Goal: Transaction & Acquisition: Subscribe to service/newsletter

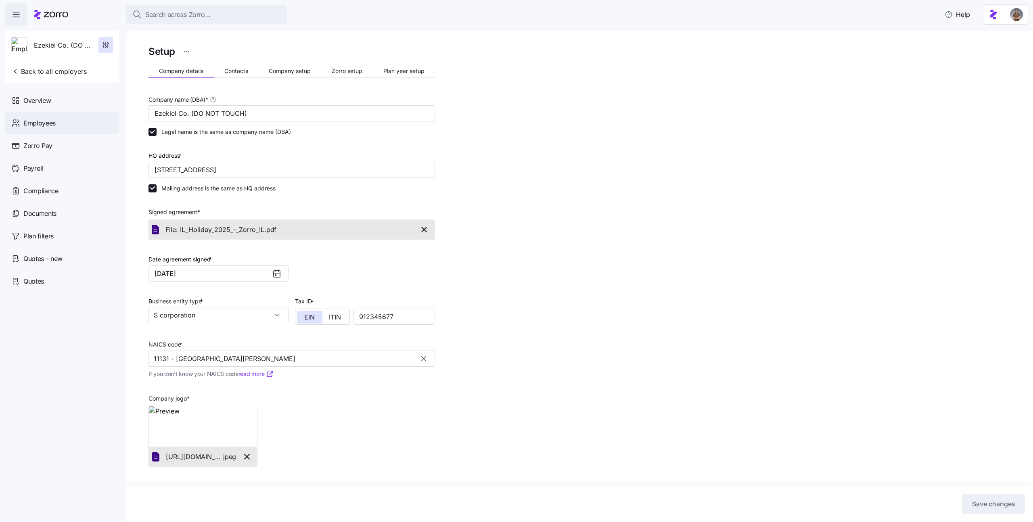
click at [74, 126] on div "Employees" at bounding box center [62, 123] width 115 height 23
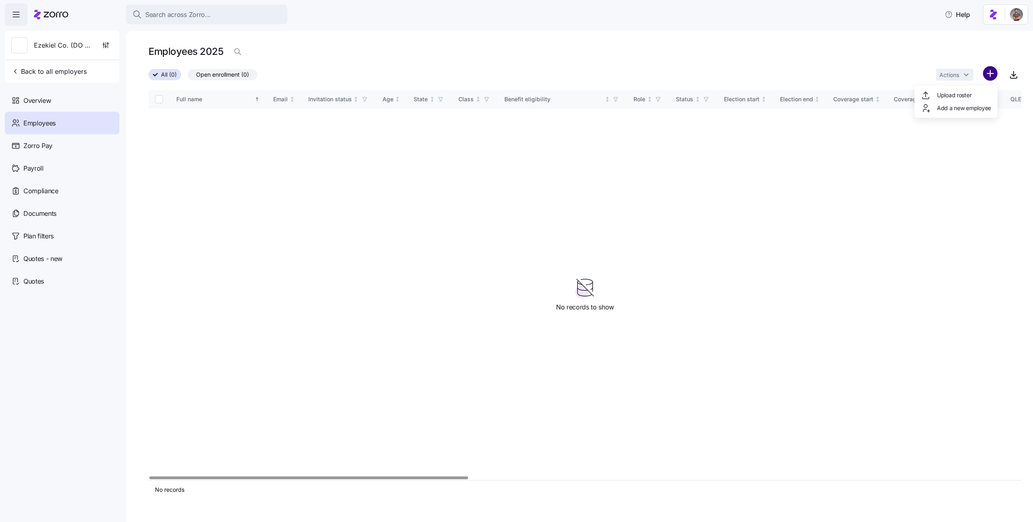
click at [992, 72] on html "Search across Zorro... Help Ezekiel Co. (DO NOT TOUCH) Back to all employers Ov…" at bounding box center [516, 258] width 1033 height 517
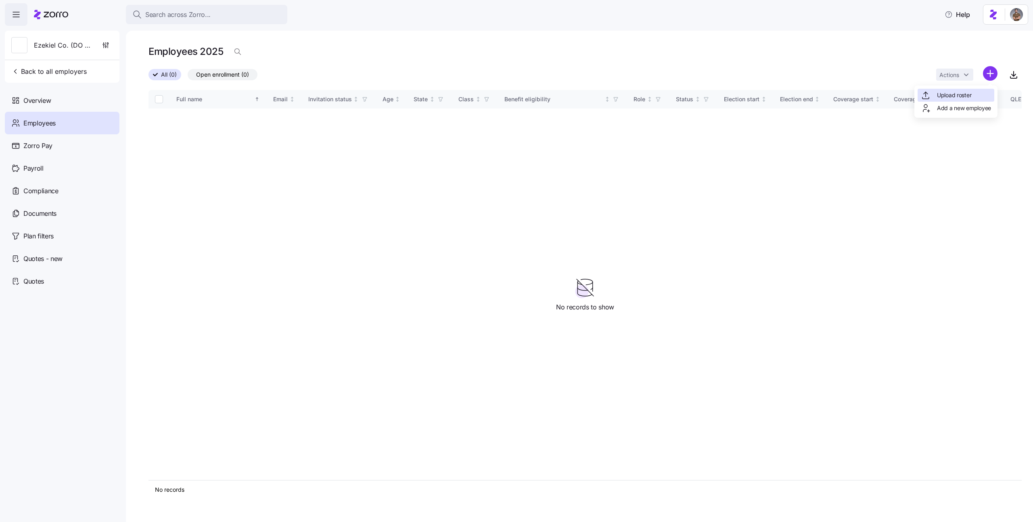
click at [973, 90] on div "Upload roster" at bounding box center [955, 95] width 77 height 13
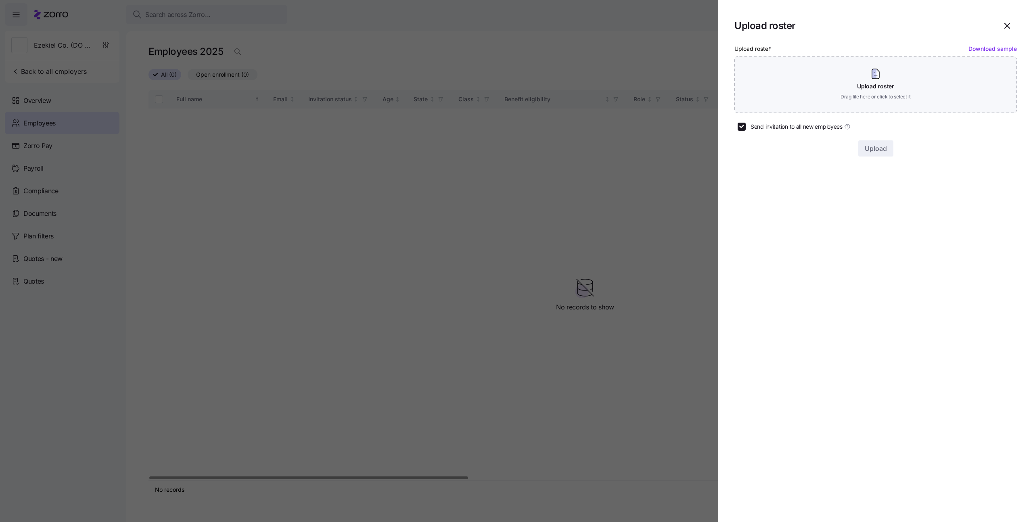
click at [909, 99] on div "Upload roster * Download sample Upload roster Drag file here or click to select…" at bounding box center [875, 78] width 282 height 69
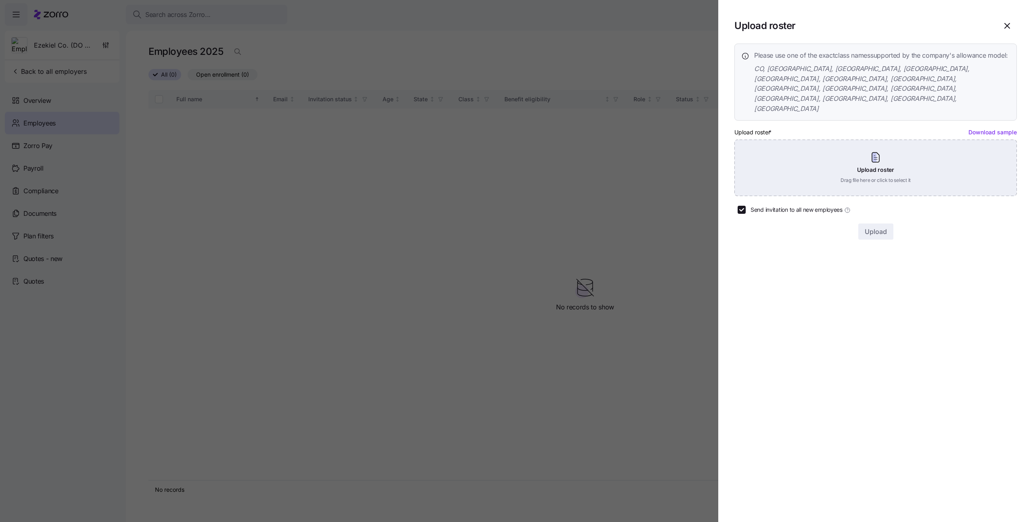
click at [856, 140] on div "Upload roster Drag file here or click to select it" at bounding box center [875, 168] width 282 height 56
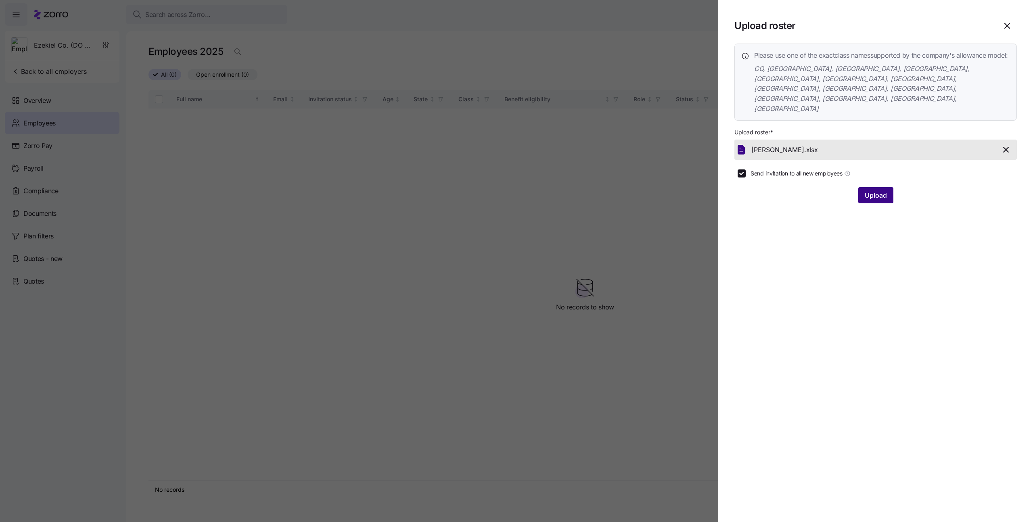
click at [873, 187] on button "Upload" at bounding box center [875, 195] width 35 height 16
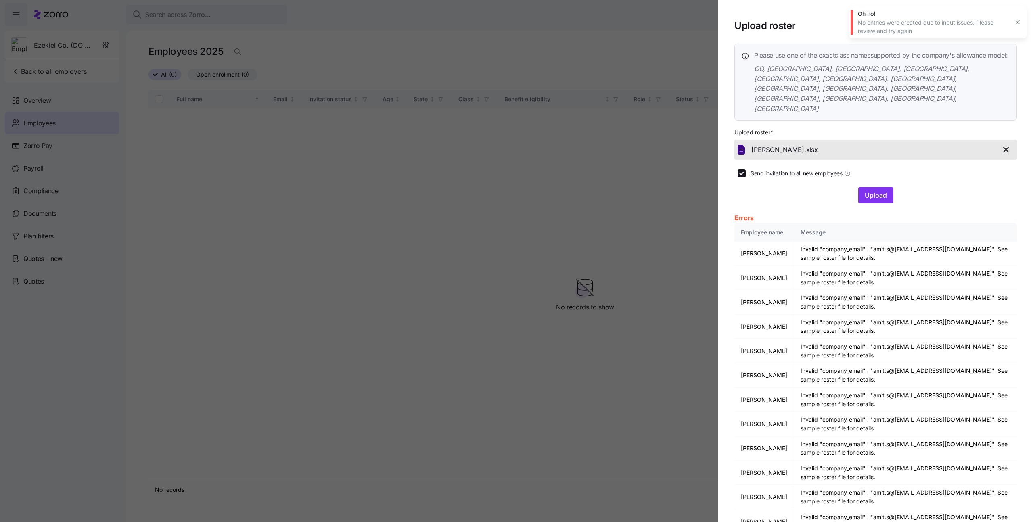
click at [776, 169] on span "Send invitation to all new employees" at bounding box center [796, 173] width 92 height 8
click at [745, 169] on input "Send invitation to all new employees" at bounding box center [741, 173] width 8 height 8
checkbox input "false"
click at [607, 184] on div at bounding box center [516, 261] width 1033 height 522
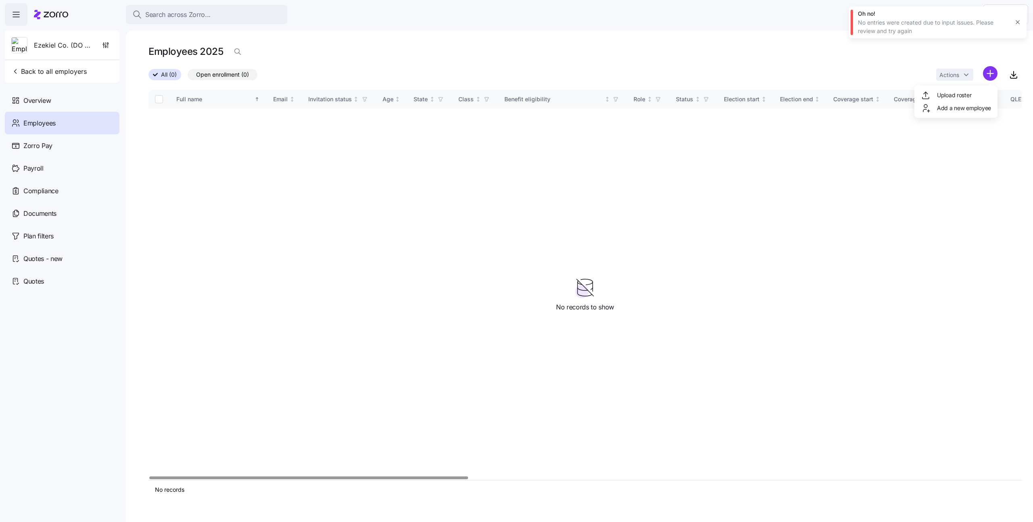
click at [990, 74] on html "Search across Zorro... Help Ezekiel Co. (DO NOT TOUCH) Back to all employers Ov…" at bounding box center [516, 258] width 1033 height 517
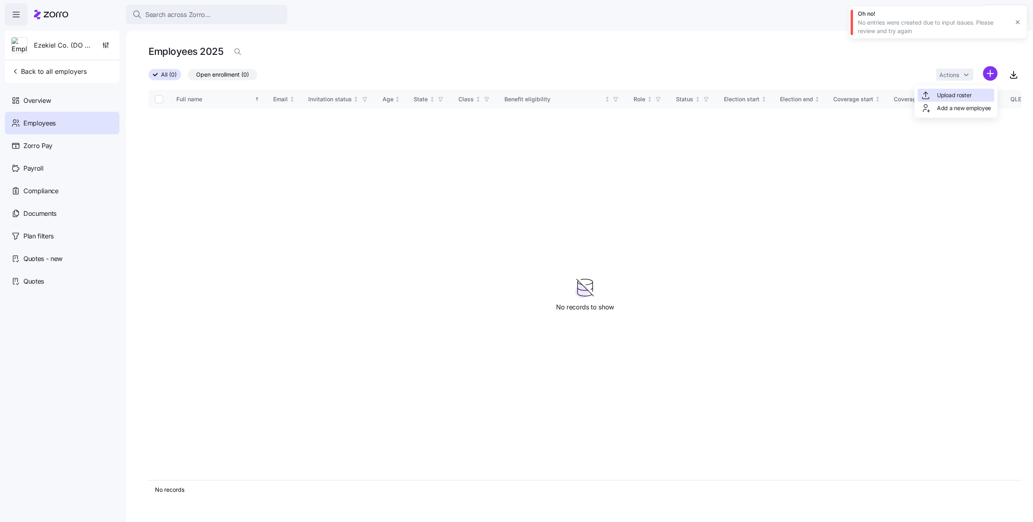
click at [959, 100] on div "Upload roster" at bounding box center [955, 95] width 77 height 13
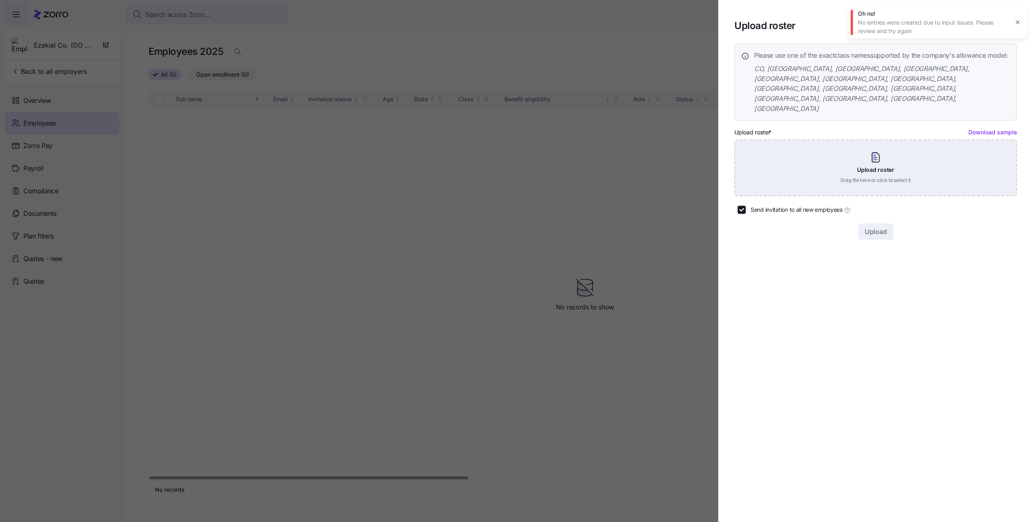
click at [841, 140] on div "Upload roster Drag file here or click to select it" at bounding box center [875, 168] width 282 height 56
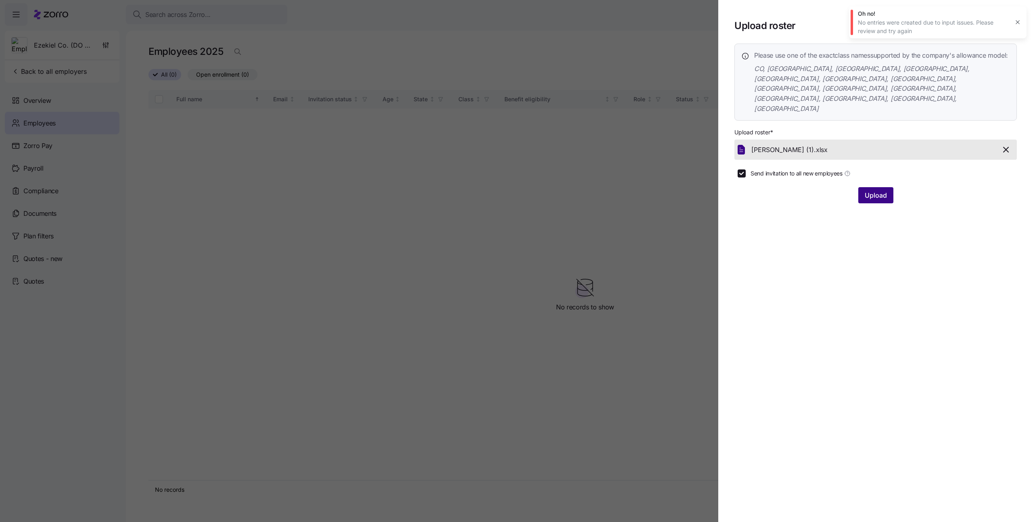
click at [861, 187] on button "Upload" at bounding box center [875, 195] width 35 height 16
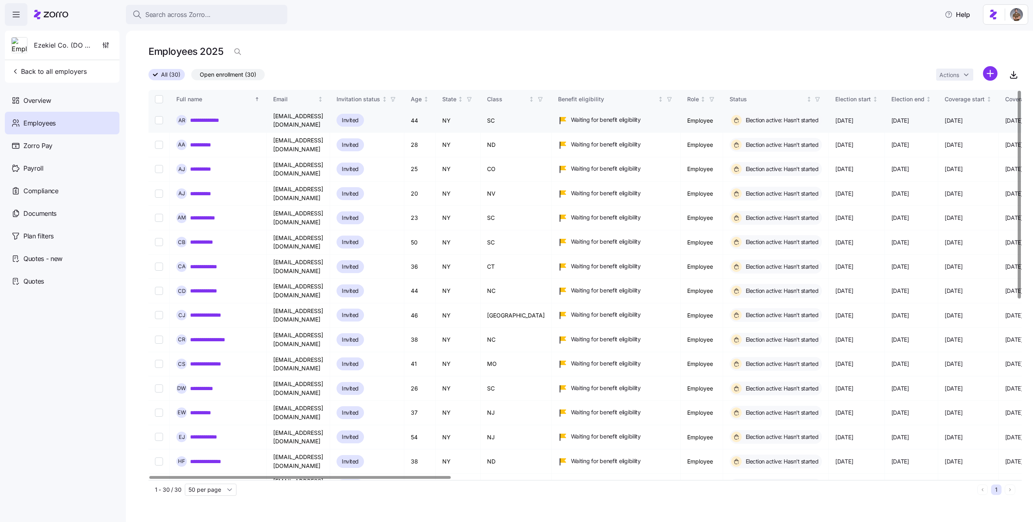
click at [224, 121] on link "**********" at bounding box center [210, 120] width 40 height 8
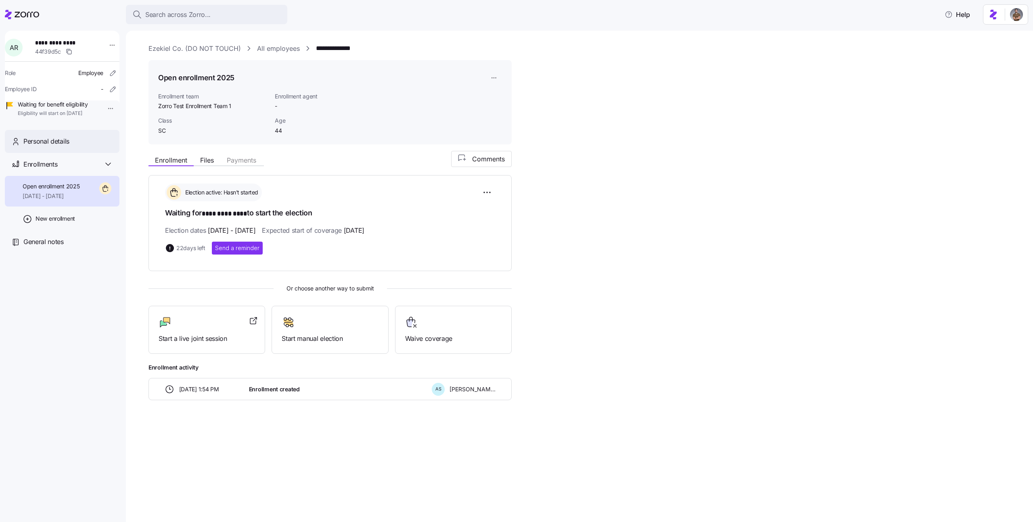
click at [83, 146] on div "Personal details" at bounding box center [68, 141] width 90 height 10
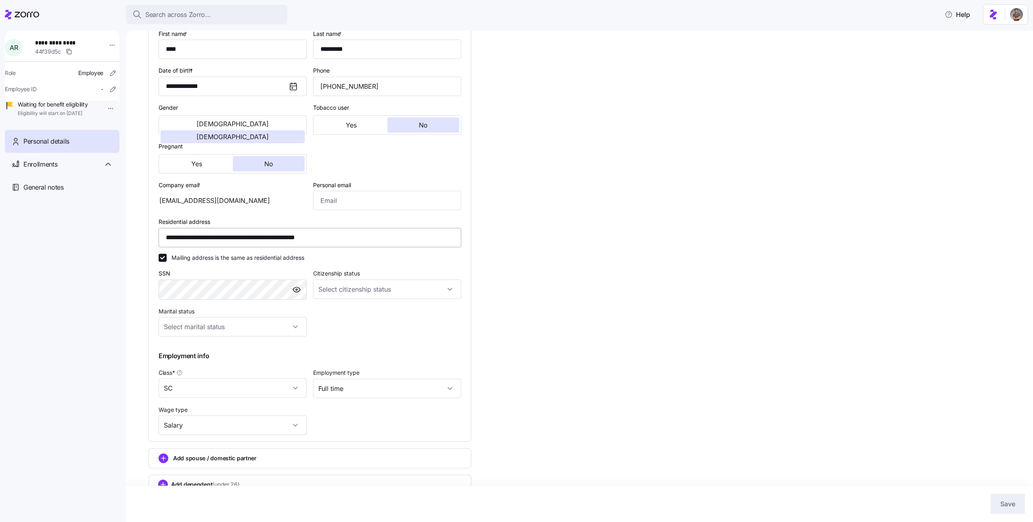
scroll to position [103, 0]
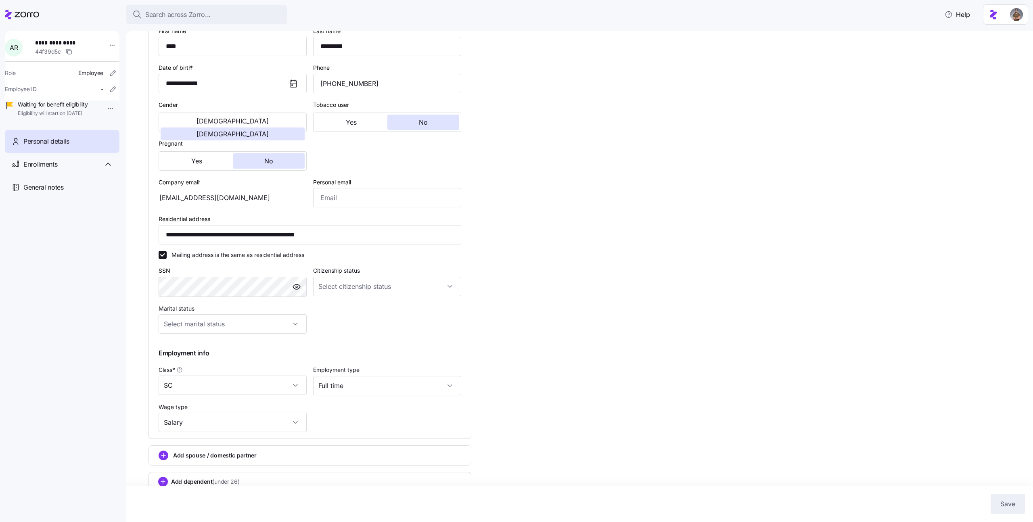
click at [491, 285] on div "**********" at bounding box center [584, 231] width 873 height 583
click at [269, 240] on input "**********" at bounding box center [310, 234] width 303 height 19
paste input
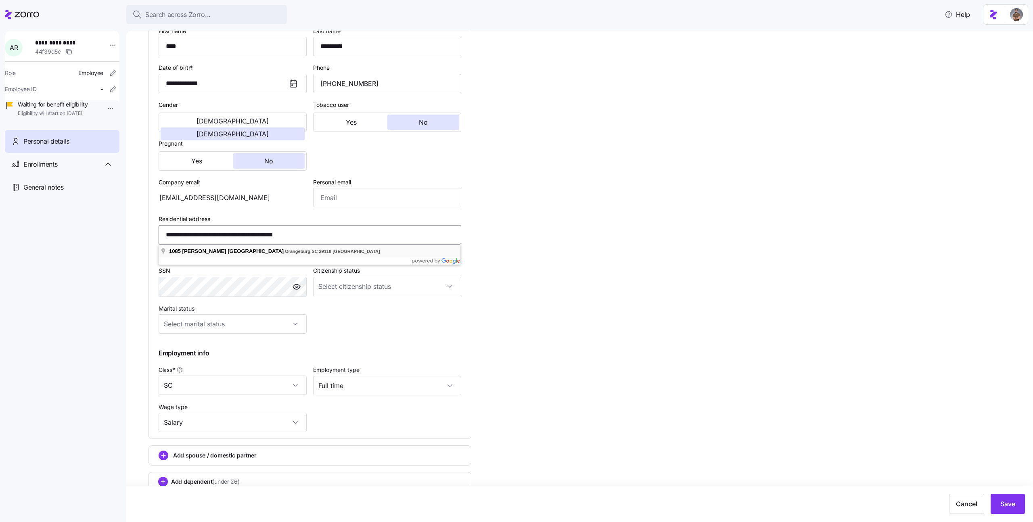
type input "**********"
click at [349, 199] on input "Personal email" at bounding box center [387, 197] width 148 height 19
click at [362, 195] on input "personal@email.com" at bounding box center [387, 197] width 148 height 19
type input "[EMAIL_ADDRESS][DOMAIN_NAME]"
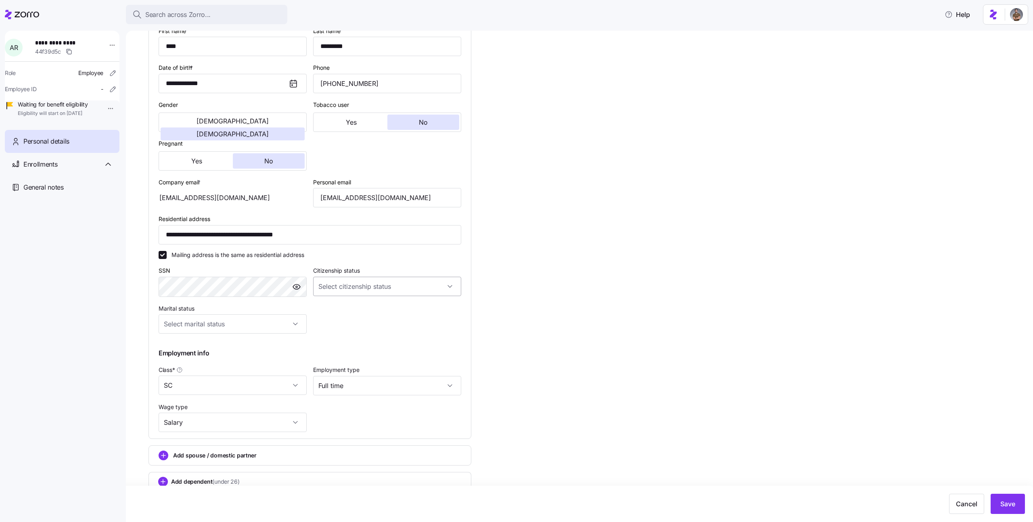
click at [362, 280] on input "Citizenship status" at bounding box center [387, 286] width 148 height 19
click at [358, 308] on div "[DEMOGRAPHIC_DATA] citizen" at bounding box center [387, 311] width 142 height 17
type input "[DEMOGRAPHIC_DATA] citizen"
click at [270, 330] on input "Marital status" at bounding box center [233, 323] width 148 height 19
click at [250, 355] on div "Single" at bounding box center [233, 348] width 142 height 17
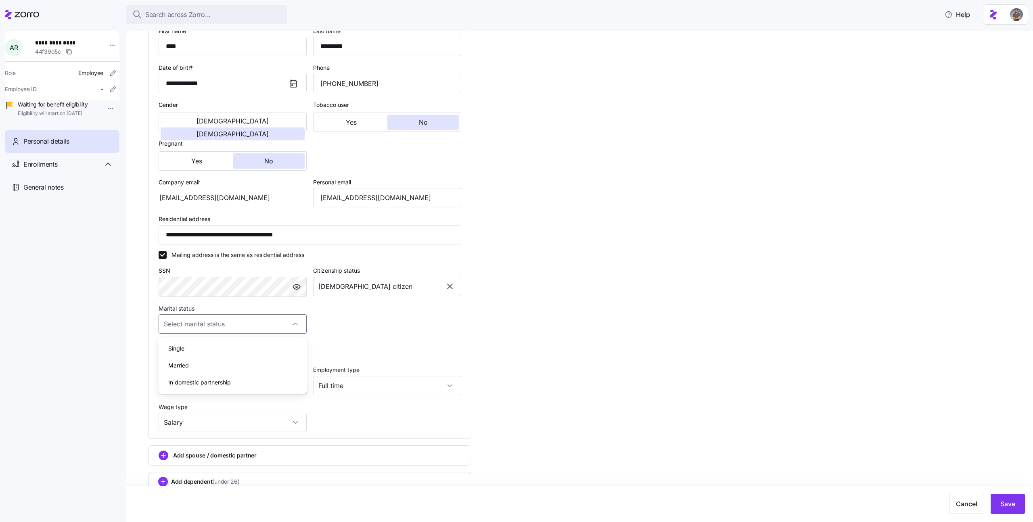
type input "Single"
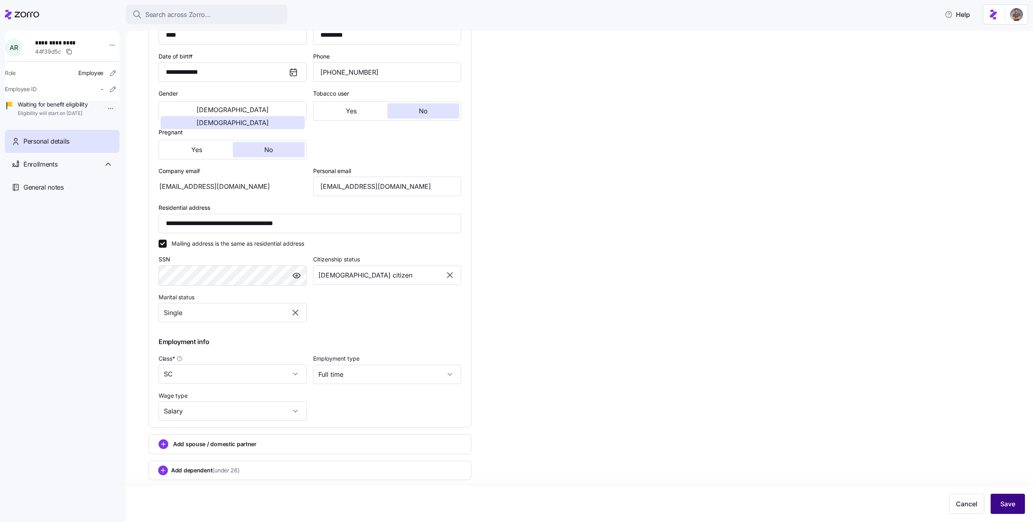
click at [1003, 500] on span "Save" at bounding box center [1007, 504] width 15 height 10
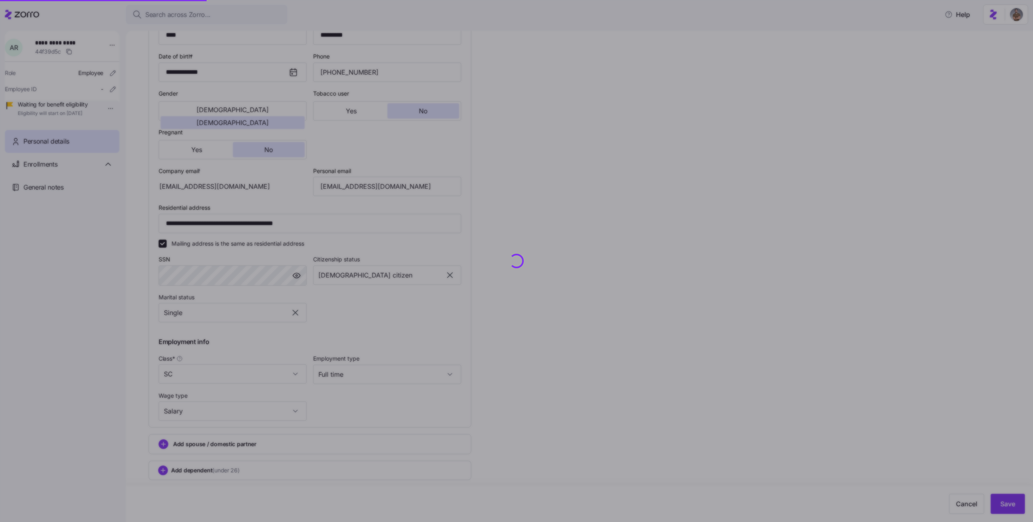
type input "**********"
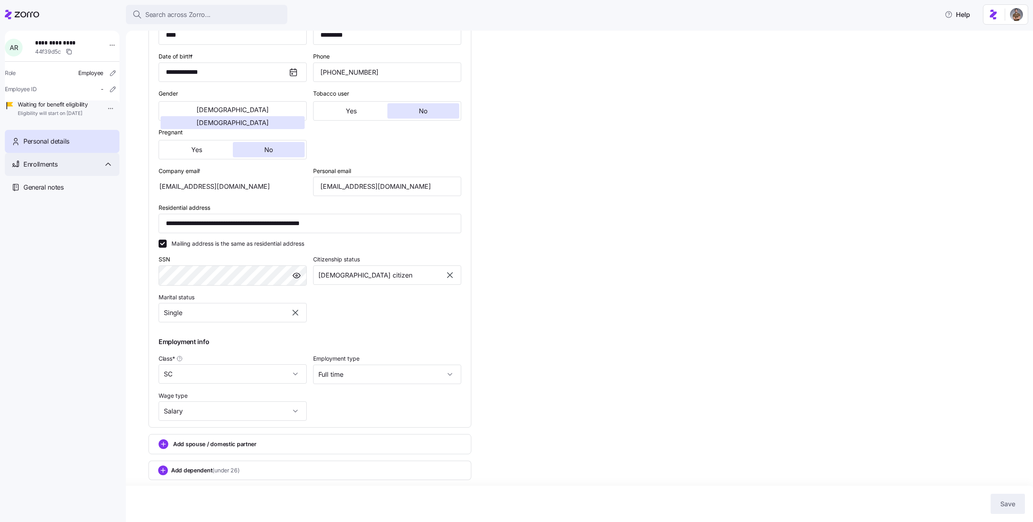
click at [98, 167] on div "Enrollments" at bounding box center [62, 164] width 115 height 23
click at [83, 193] on div "Open enrollment 2025 10/01/2025 - 12/31/2025" at bounding box center [62, 191] width 115 height 31
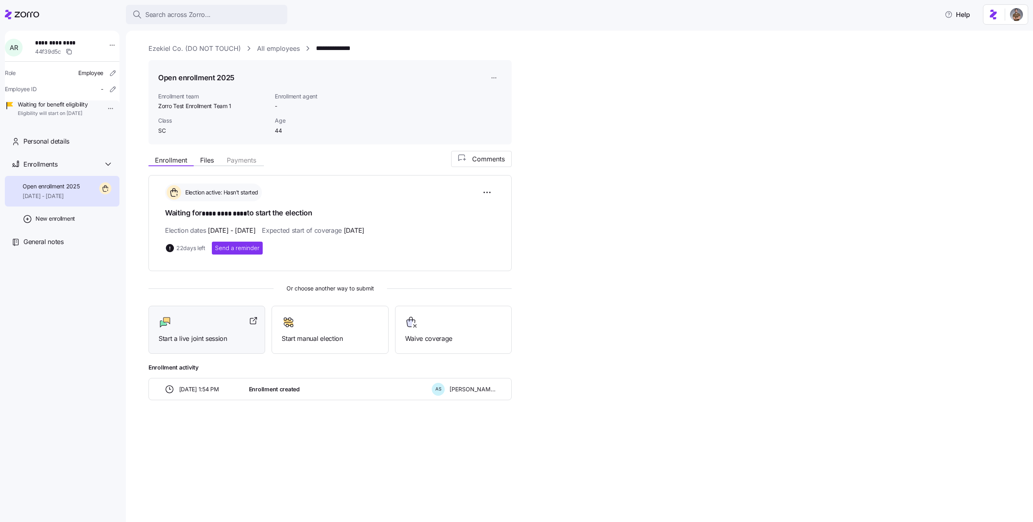
click at [211, 334] on span "Start a live joint session" at bounding box center [207, 339] width 96 height 10
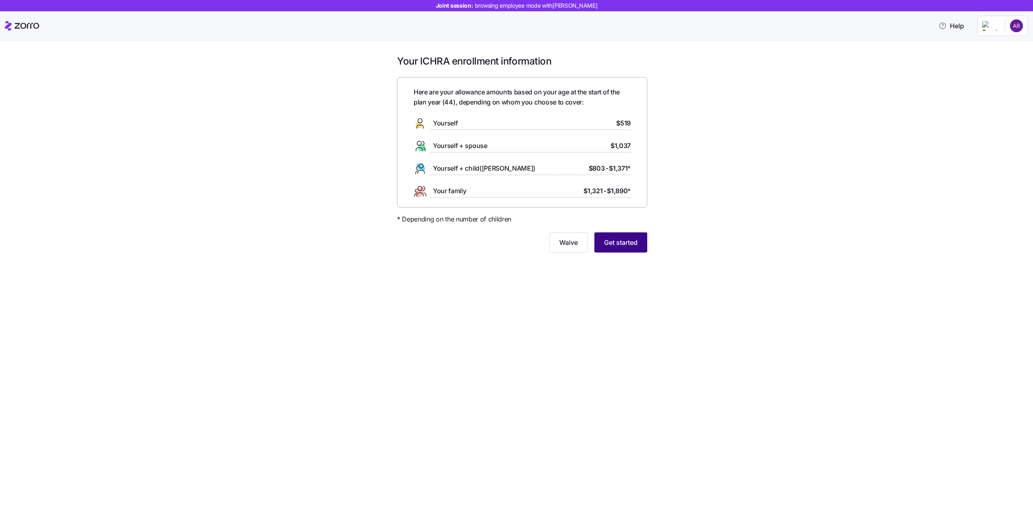
click at [615, 248] on button "Get started" at bounding box center [620, 242] width 53 height 20
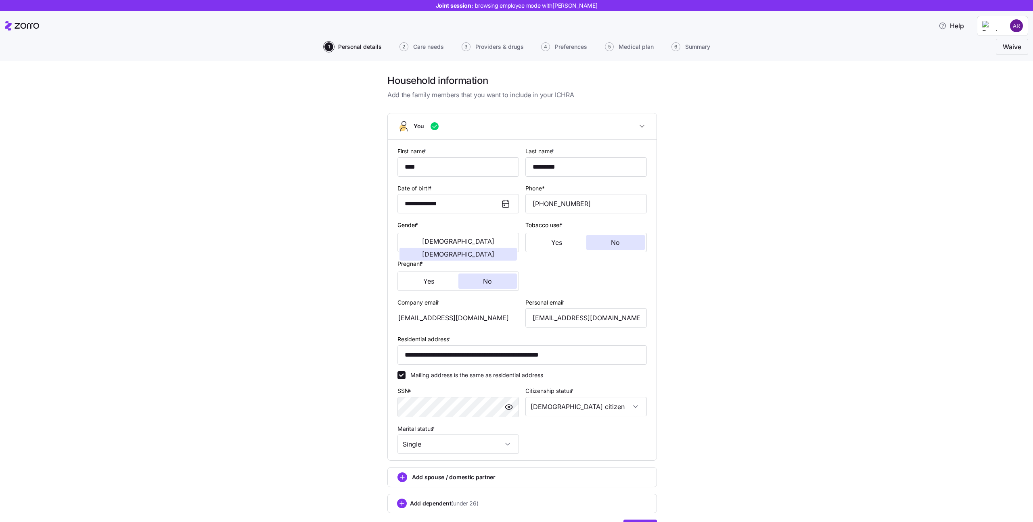
scroll to position [47, 0]
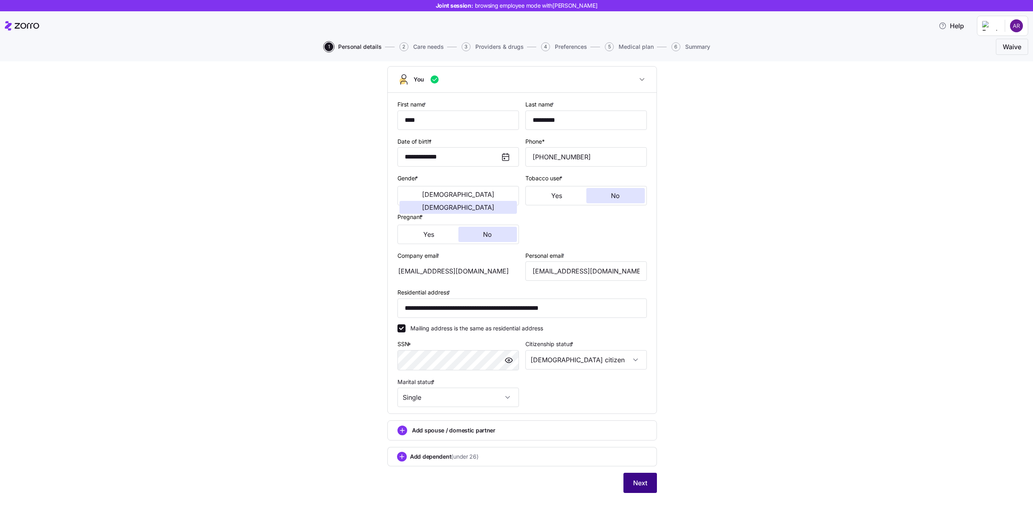
click at [637, 489] on button "Next" at bounding box center [639, 483] width 33 height 20
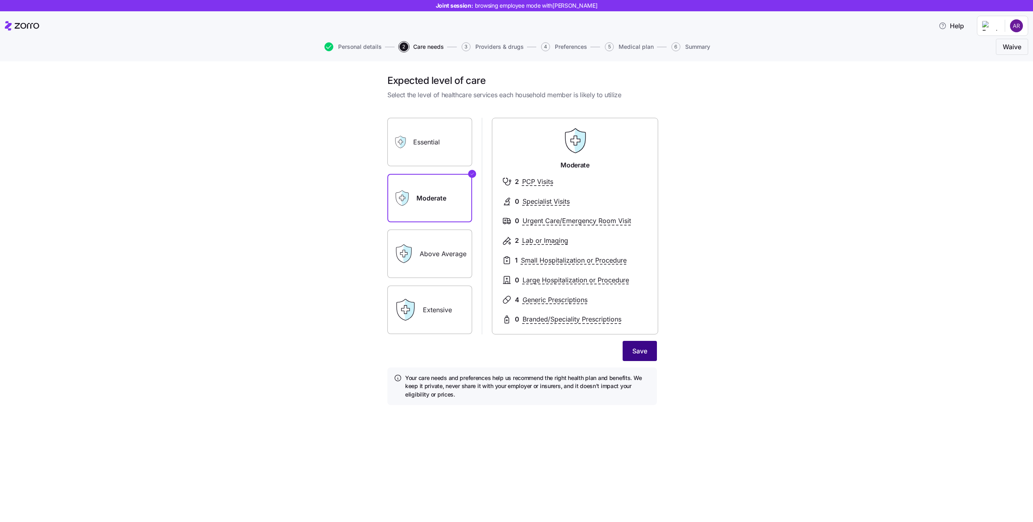
click at [643, 357] on button "Save" at bounding box center [639, 351] width 34 height 20
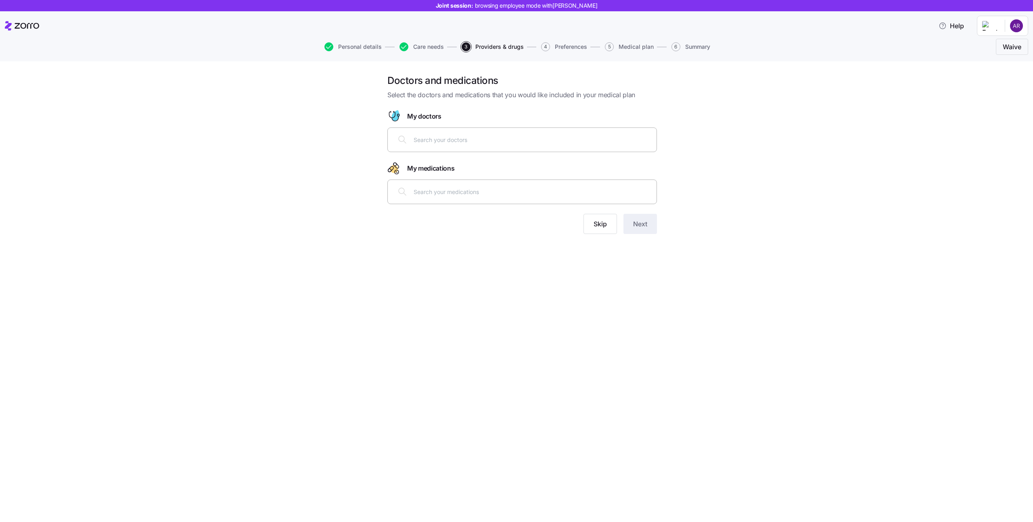
click at [471, 141] on input "text" at bounding box center [532, 139] width 238 height 9
type input "[PERSON_NAME]"
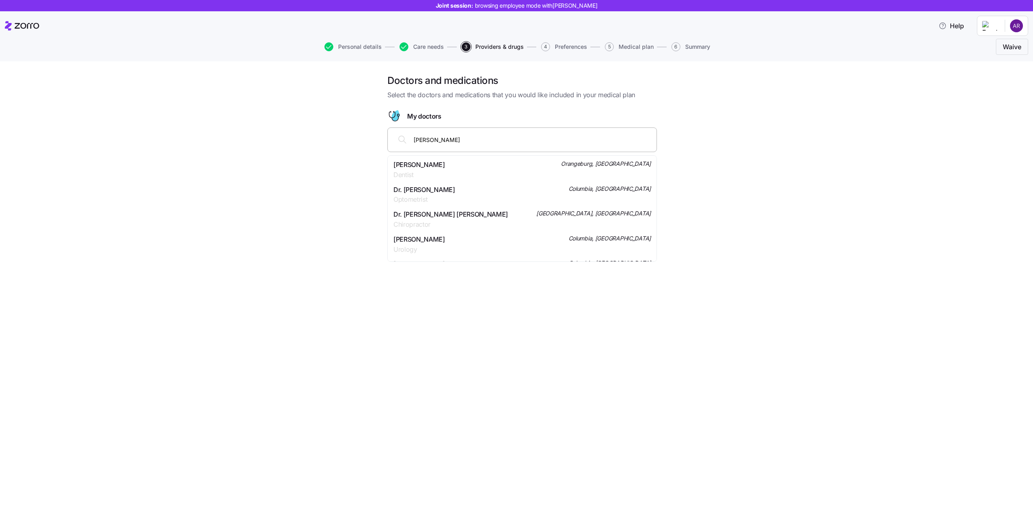
click at [432, 247] on span "Urology" at bounding box center [419, 249] width 52 height 10
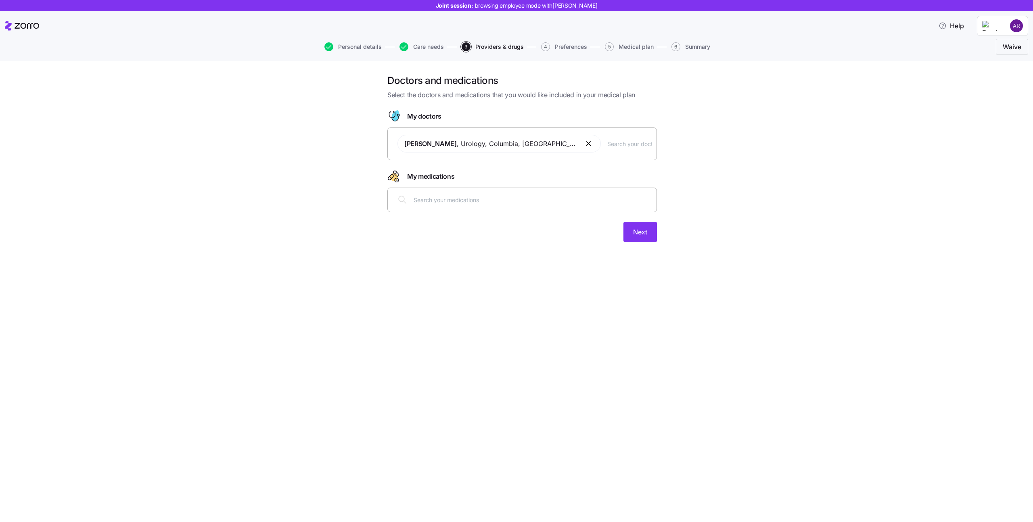
click at [431, 200] on input "text" at bounding box center [532, 199] width 238 height 9
type input "[MEDICAL_DATA]"
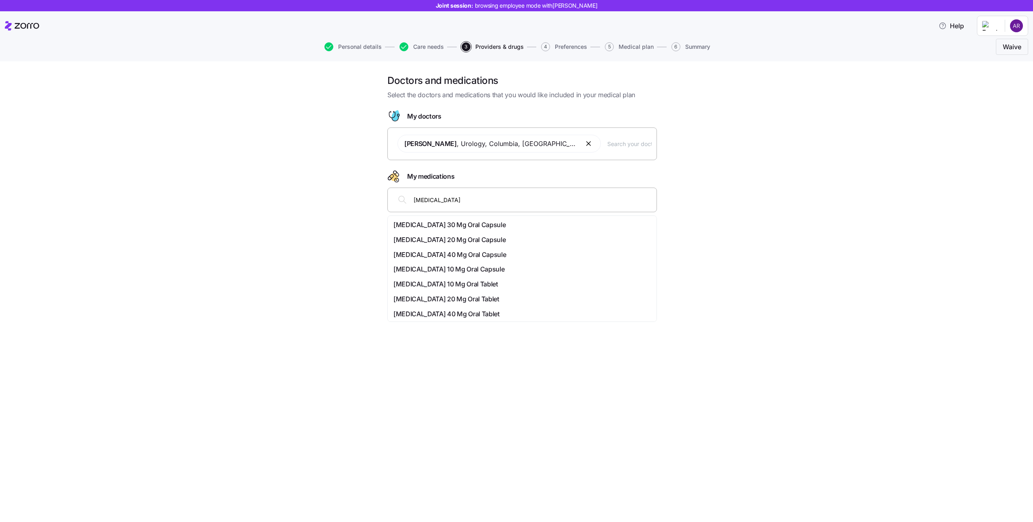
click at [440, 237] on span "[MEDICAL_DATA] 20 Mg Oral Capsule" at bounding box center [449, 240] width 112 height 10
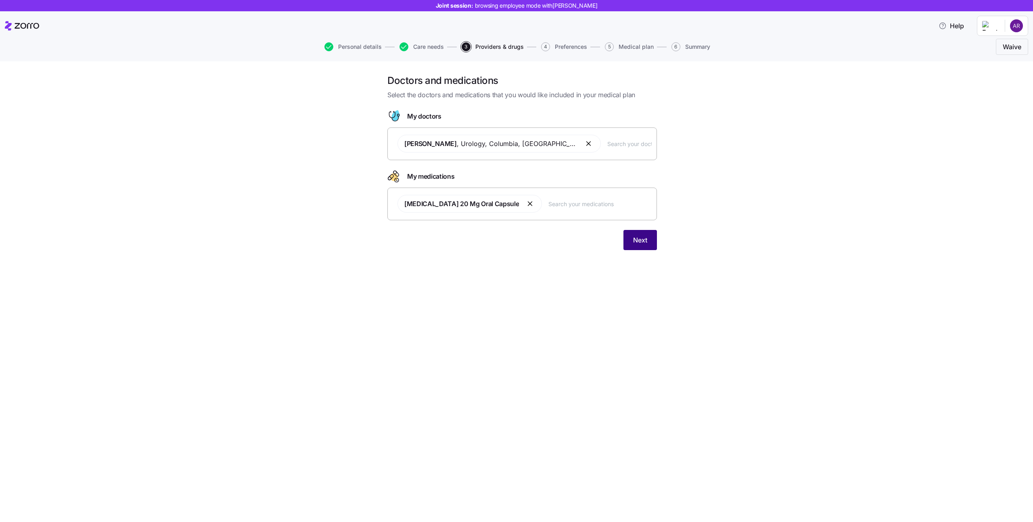
click at [634, 239] on span "Next" at bounding box center [640, 240] width 14 height 10
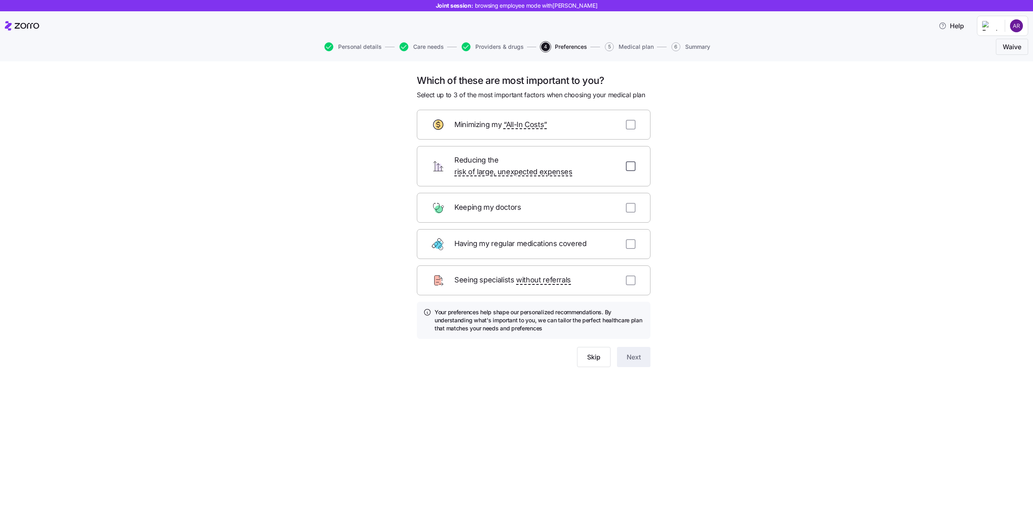
click at [630, 161] on input "checkbox" at bounding box center [631, 166] width 10 height 10
checkbox input "true"
click at [628, 121] on input "checkbox" at bounding box center [631, 125] width 10 height 10
checkbox input "true"
click at [630, 203] on input "checkbox" at bounding box center [631, 208] width 10 height 10
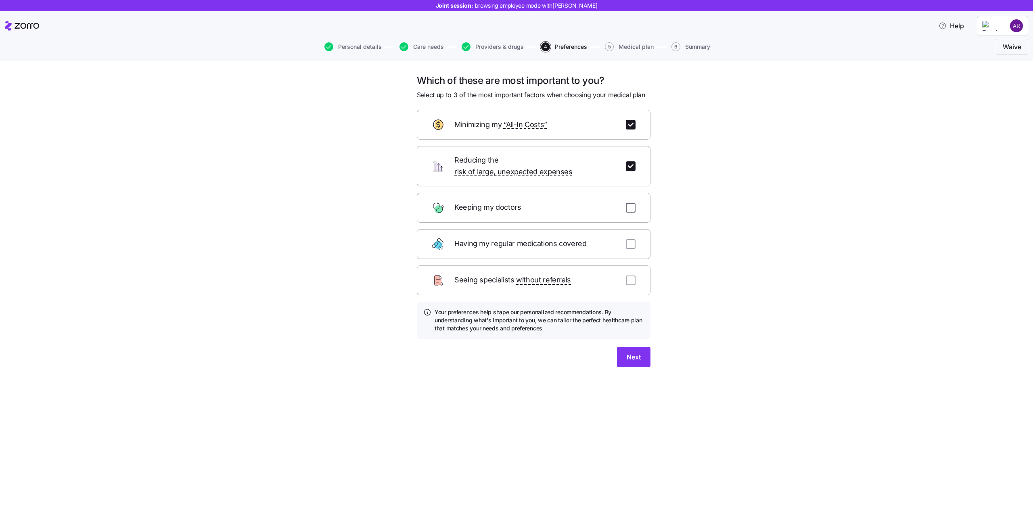
checkbox input "true"
click at [622, 355] on button "Next" at bounding box center [633, 357] width 33 height 20
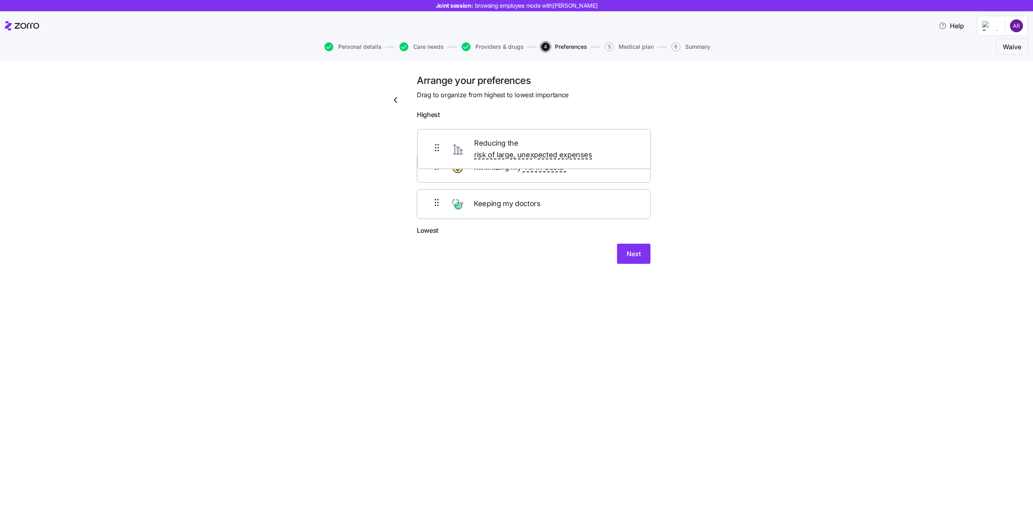
drag, startPoint x: 459, startPoint y: 182, endPoint x: 460, endPoint y: 149, distance: 33.1
click at [460, 149] on div "Minimizing my “All-In Costs” Reducing the risk of large, unexpected expenses Ke…" at bounding box center [534, 174] width 234 height 102
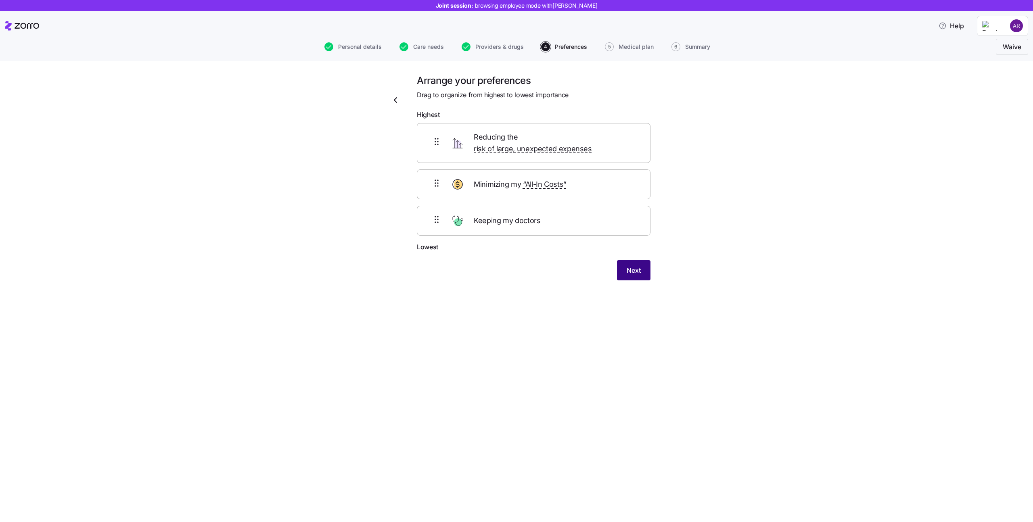
click at [620, 264] on button "Next" at bounding box center [633, 270] width 33 height 20
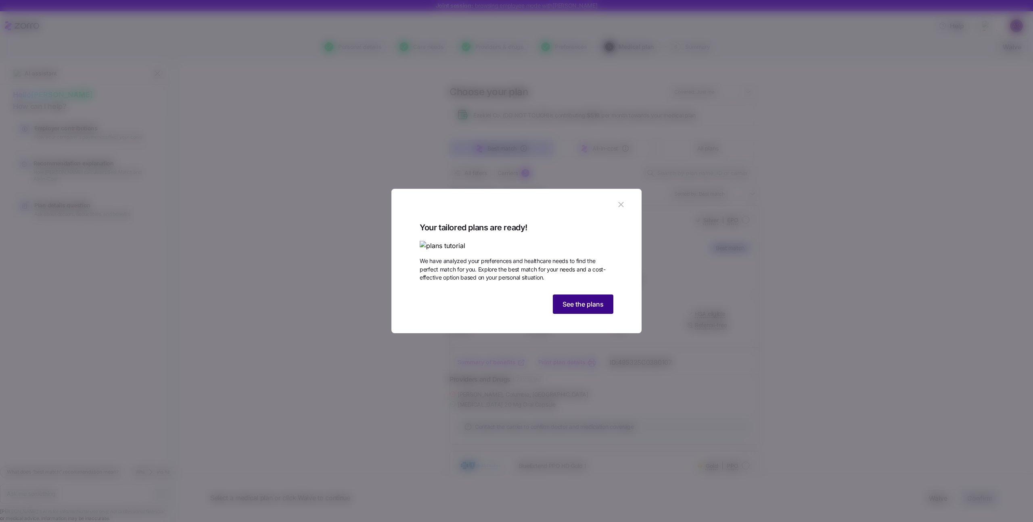
click at [563, 314] on button "See the plans" at bounding box center [583, 303] width 61 height 19
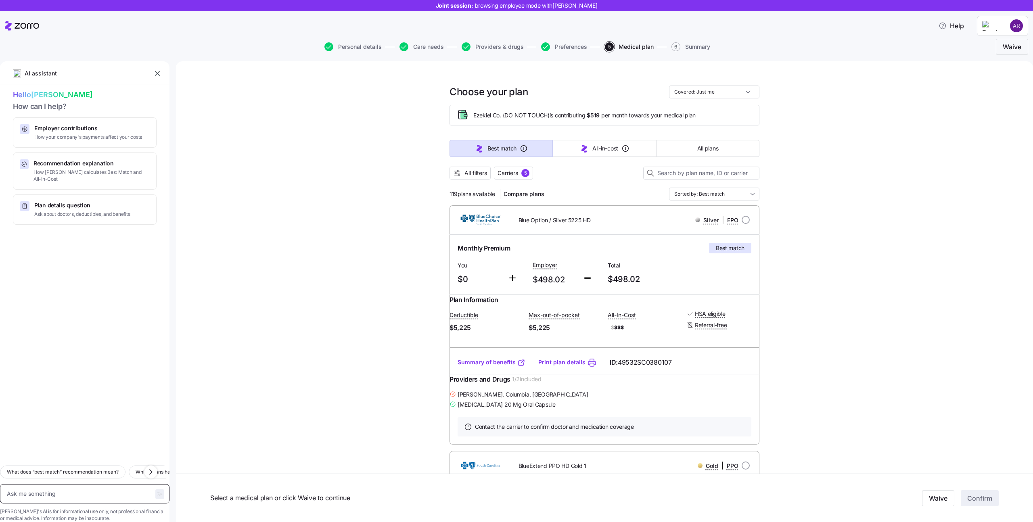
click at [51, 484] on textarea at bounding box center [84, 493] width 169 height 19
type textarea "x"
type textarea "H"
type textarea "x"
type textarea "He"
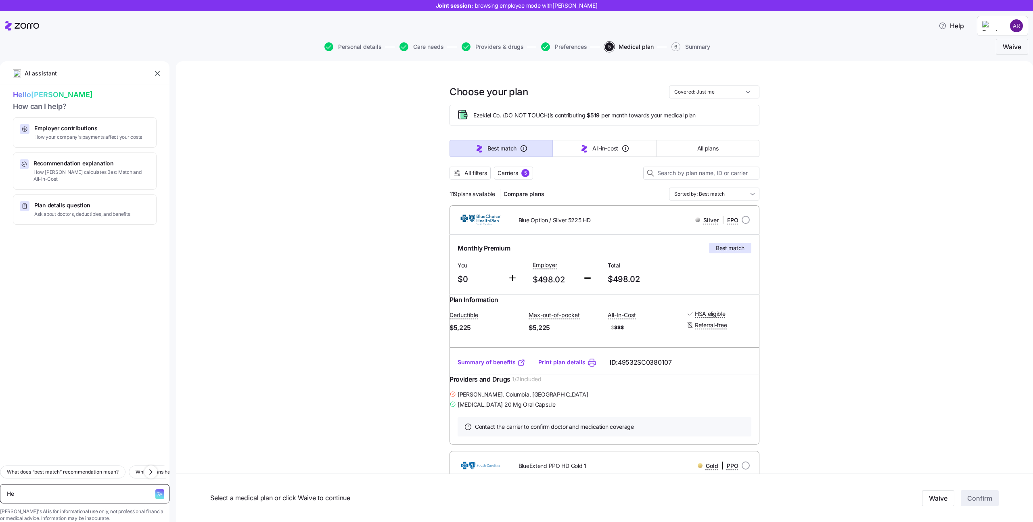
type textarea "x"
type textarea "Hey"
type textarea "x"
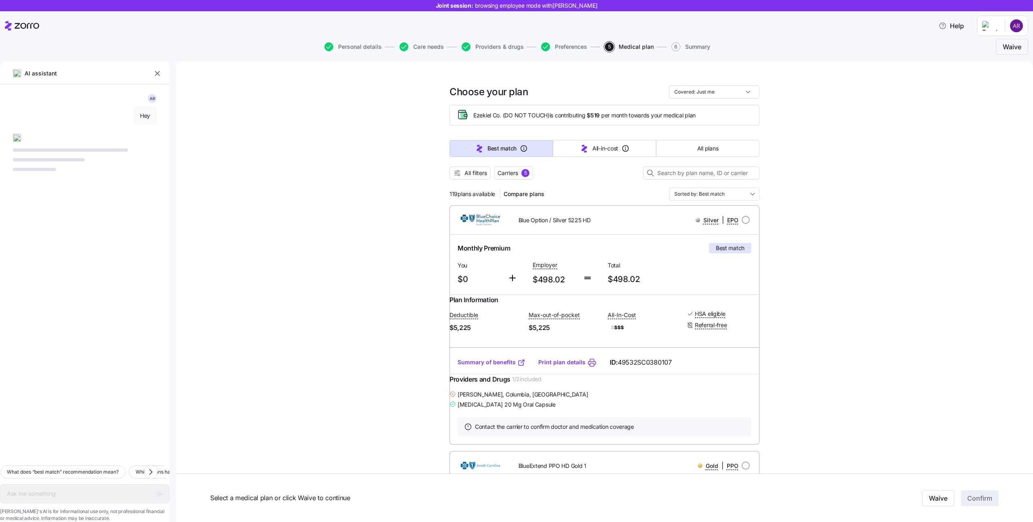
click at [58, 491] on textarea at bounding box center [84, 493] width 169 height 19
click at [47, 484] on textarea at bounding box center [84, 493] width 169 height 19
paste textarea "How do I schedule an appointment with a consultant?"
type textarea "x"
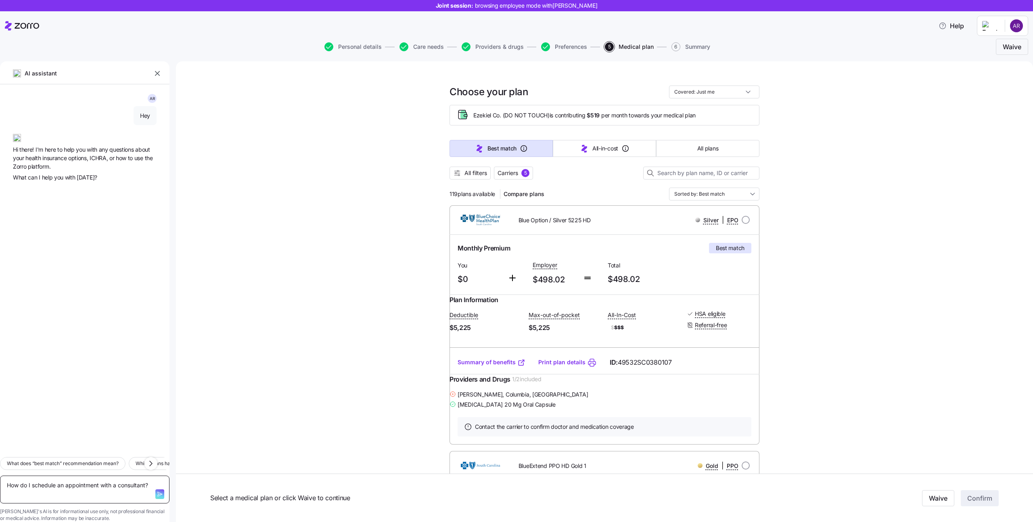
type textarea "How do I schedule an appointment with a consultant?"
type textarea "x"
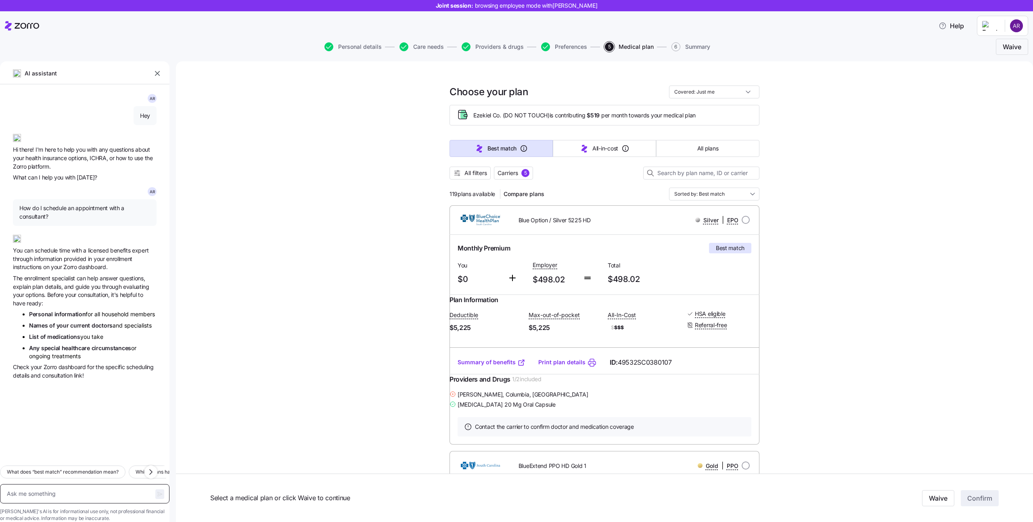
click at [63, 484] on textarea at bounding box center [84, 493] width 169 height 19
paste textarea "How would my portion of the premium affect my payroll?"
type textarea "x"
type textarea "How would my portion of the premium affect my payroll?"
type textarea "x"
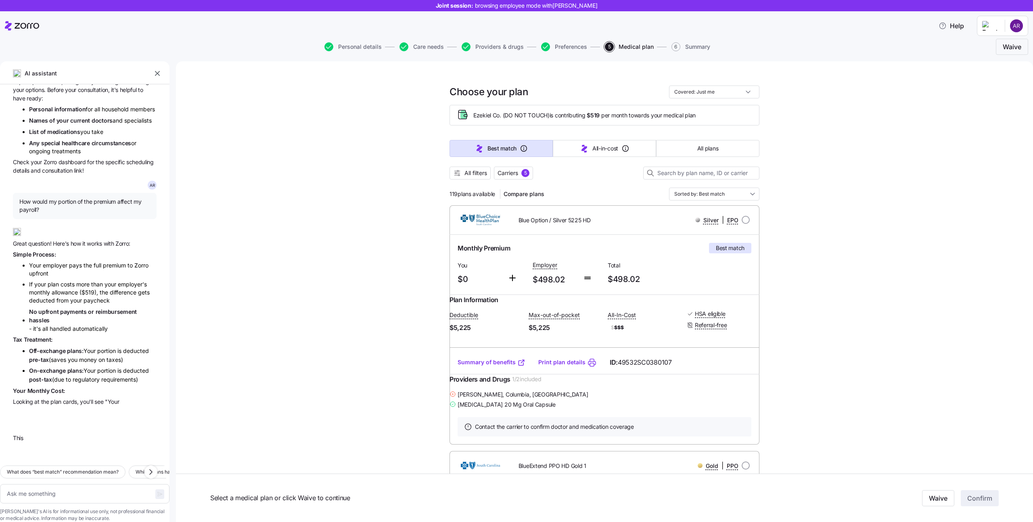
scroll to position [209, 0]
click at [57, 484] on textarea at bounding box center [84, 493] width 169 height 19
paste textarea "Which of the plans include my doctor and has the lowest deductible?"
type textarea "x"
type textarea "Which of the plans include my doctor and has the lowest deductible?"
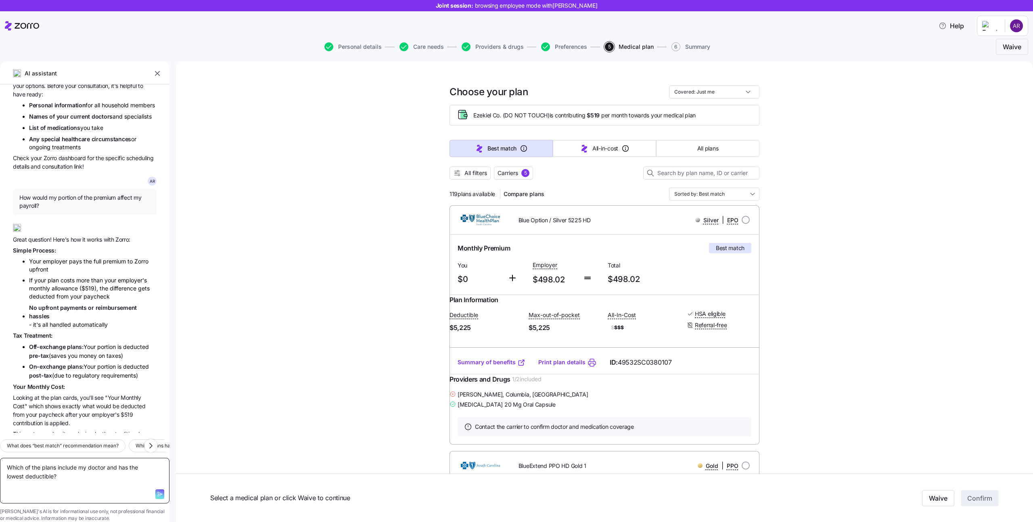
type textarea "x"
type textarea "Which of the plans include my doctor and has the lowest deductible?"
type textarea "x"
type textarea "Which of the plans include my doctor and has the lowest deductible?"
type textarea "x"
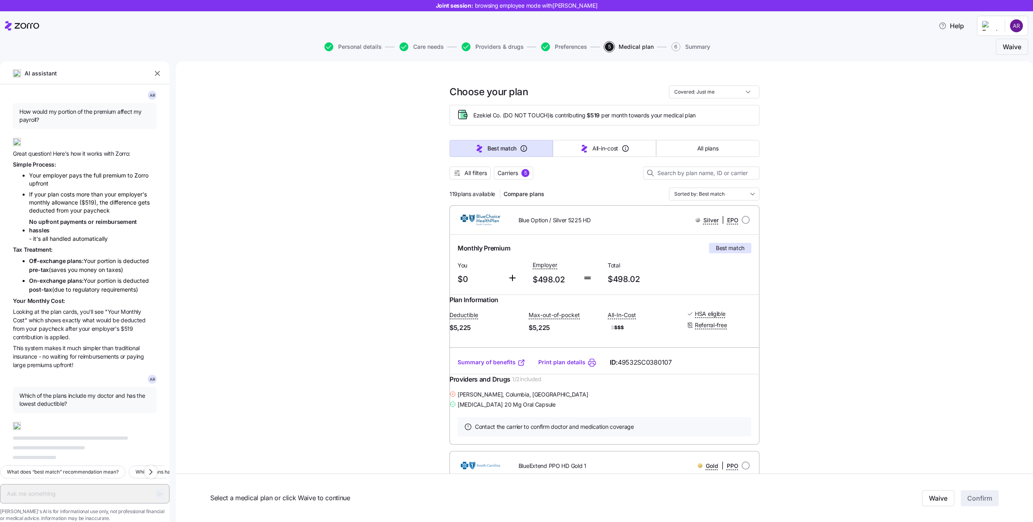
scroll to position [299, 0]
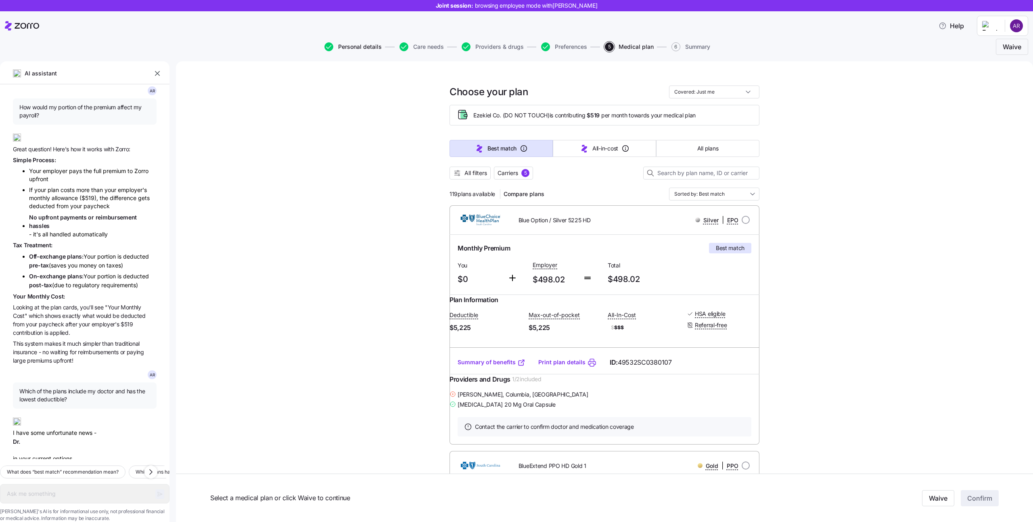
type textarea "x"
